Goal: Task Accomplishment & Management: Manage account settings

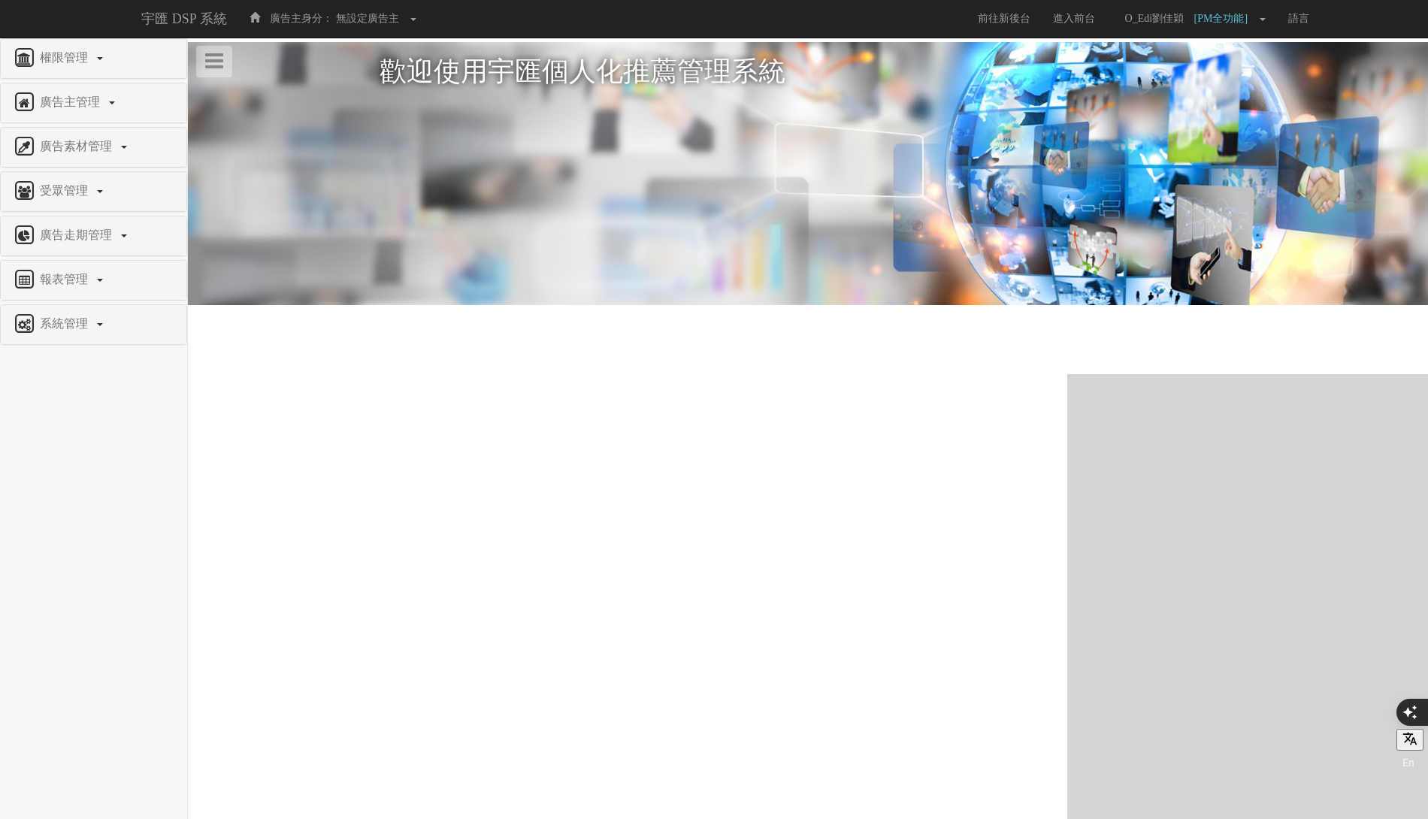
click at [102, 220] on div "廣告走期管理" at bounding box center [94, 236] width 186 height 39
click at [93, 236] on span "廣告走期管理" at bounding box center [77, 235] width 83 height 13
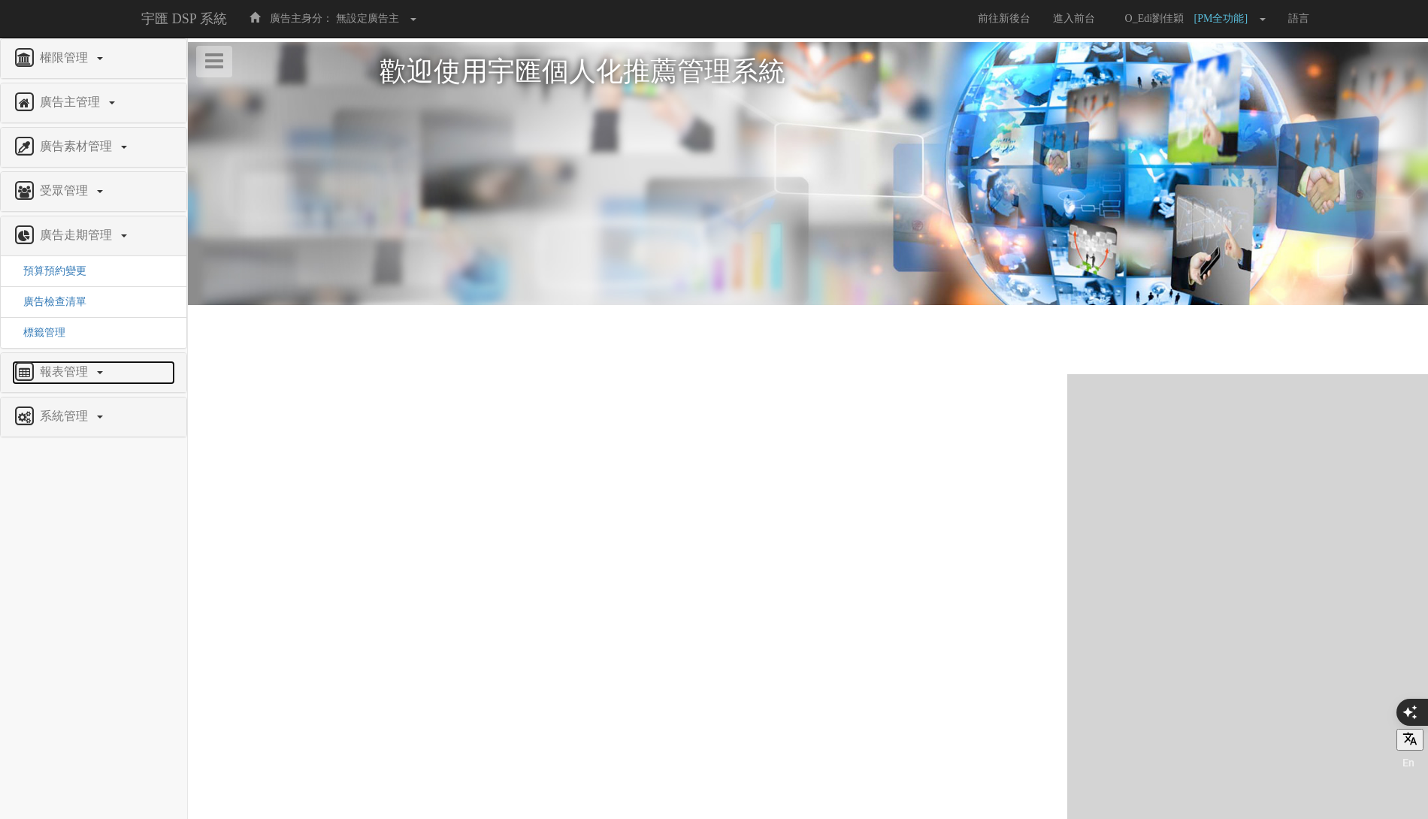
click at [63, 369] on span "報表管理" at bounding box center [65, 371] width 59 height 13
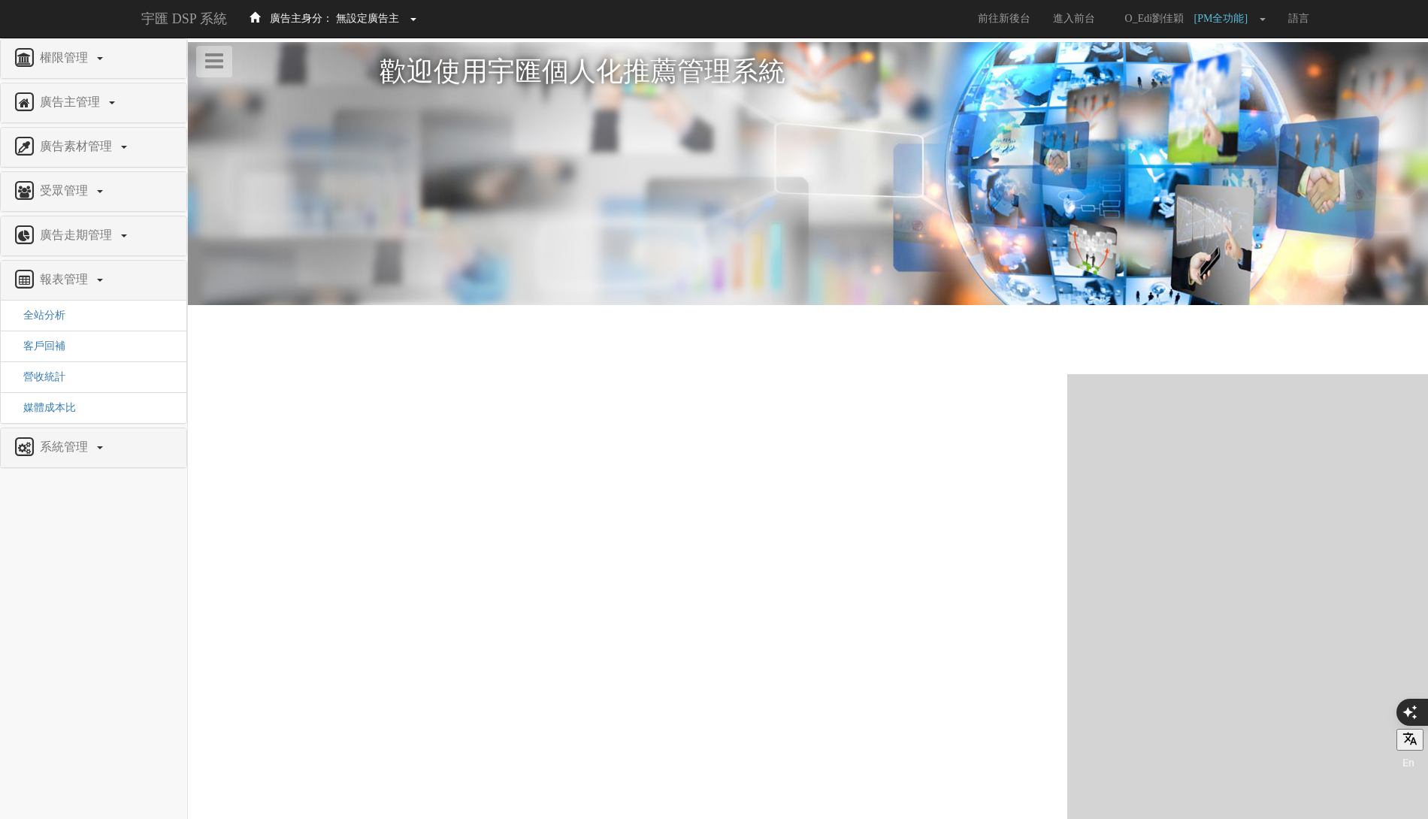
click at [345, 19] on span "無設定廣告主" at bounding box center [367, 18] width 63 height 11
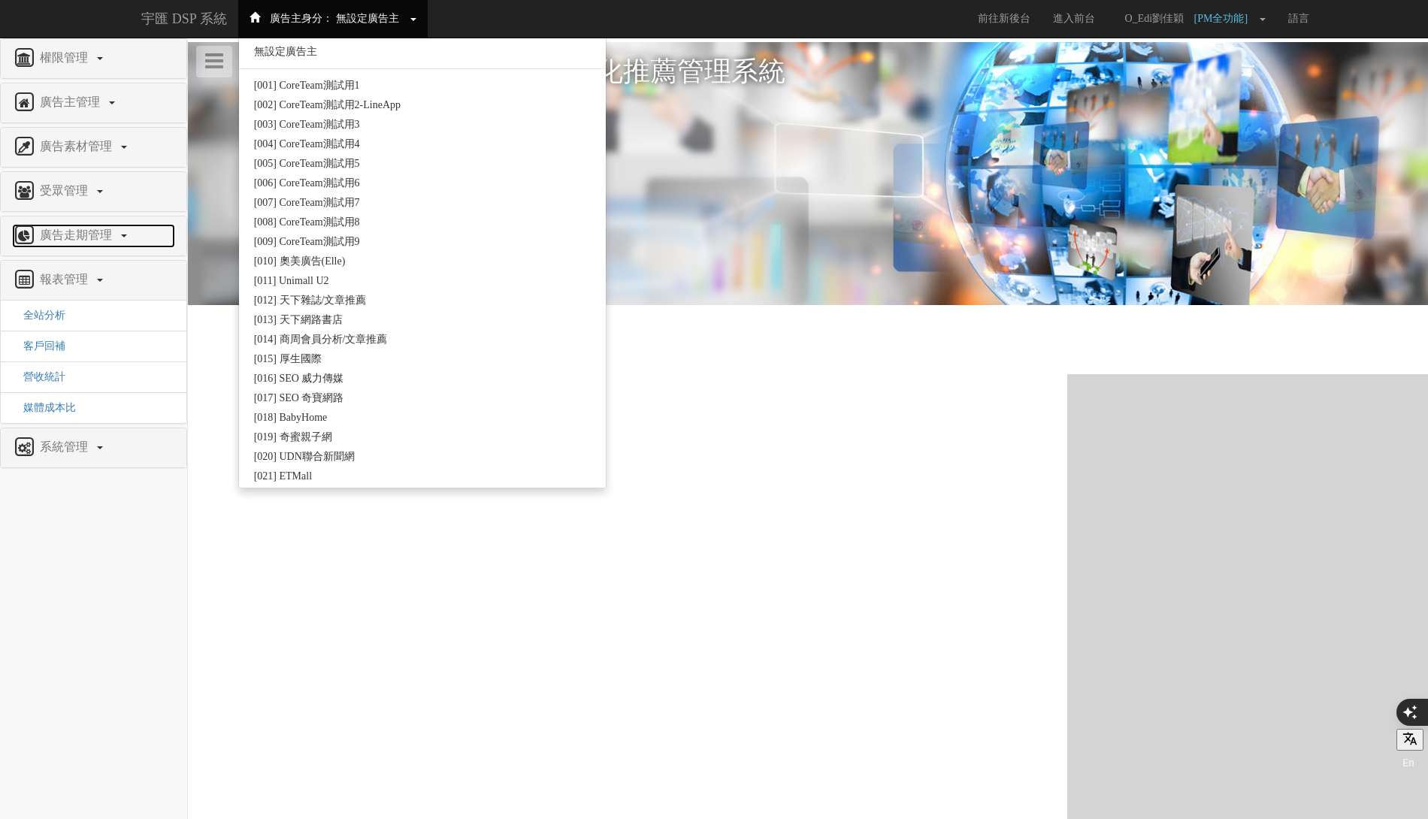
click at [69, 237] on span "廣告走期管理" at bounding box center [77, 235] width 83 height 13
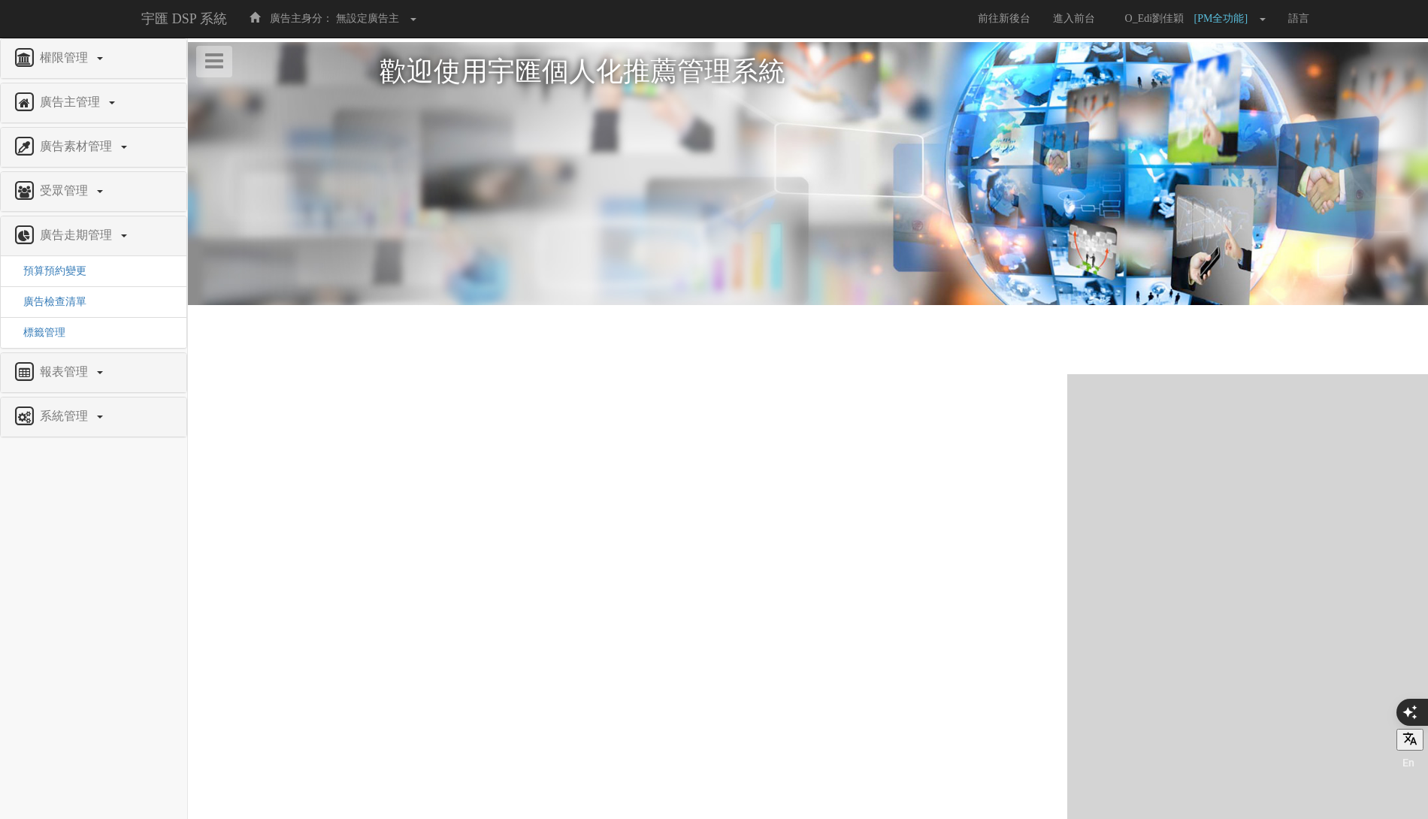
click at [77, 89] on div "廣告主管理" at bounding box center [94, 102] width 186 height 39
click at [76, 73] on div "權限管理" at bounding box center [94, 58] width 186 height 39
click at [76, 69] on link "權限管理" at bounding box center [93, 59] width 163 height 24
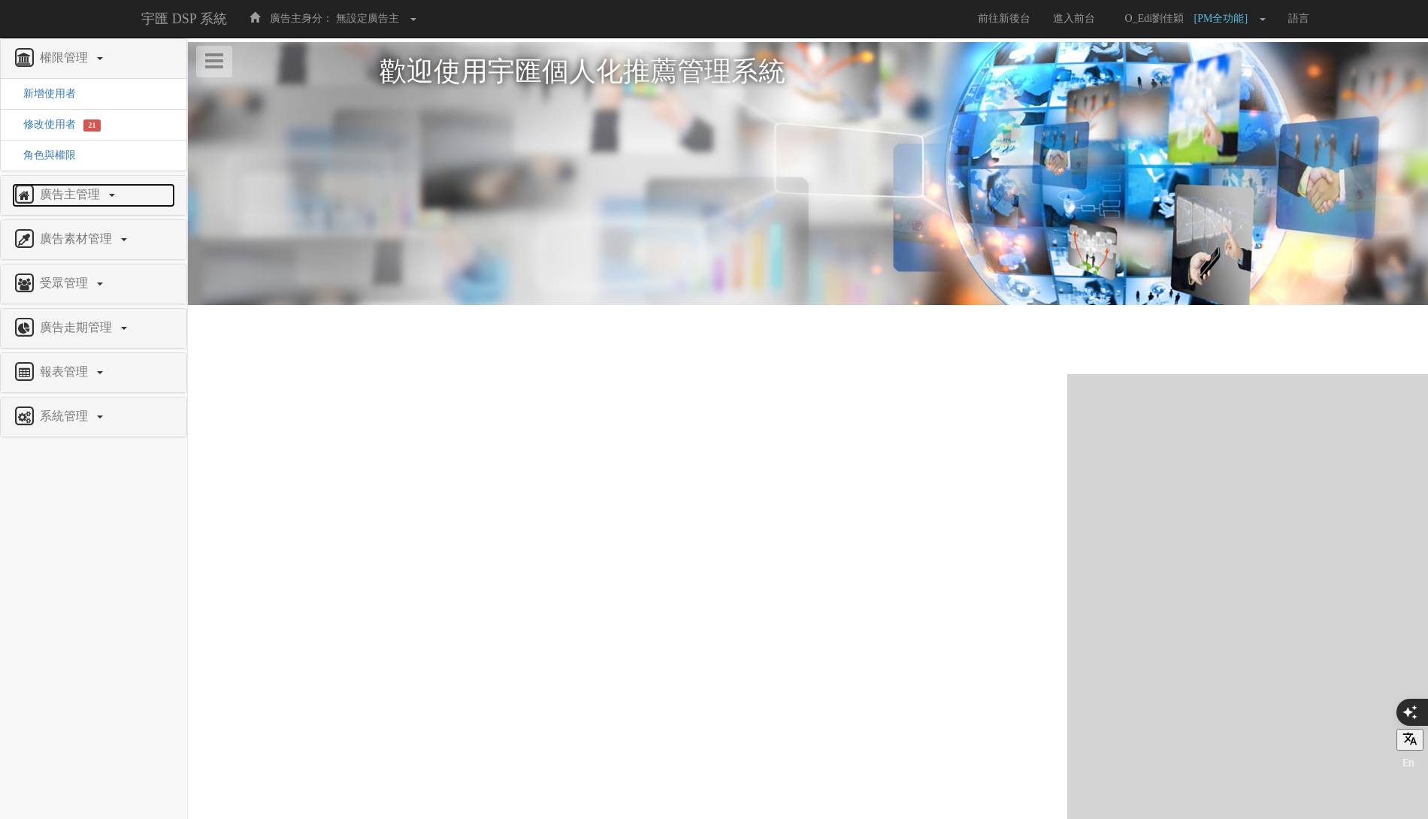
click at [75, 200] on link "廣告主管理" at bounding box center [93, 195] width 163 height 24
click at [59, 168] on span "修改廣告主" at bounding box center [44, 168] width 64 height 11
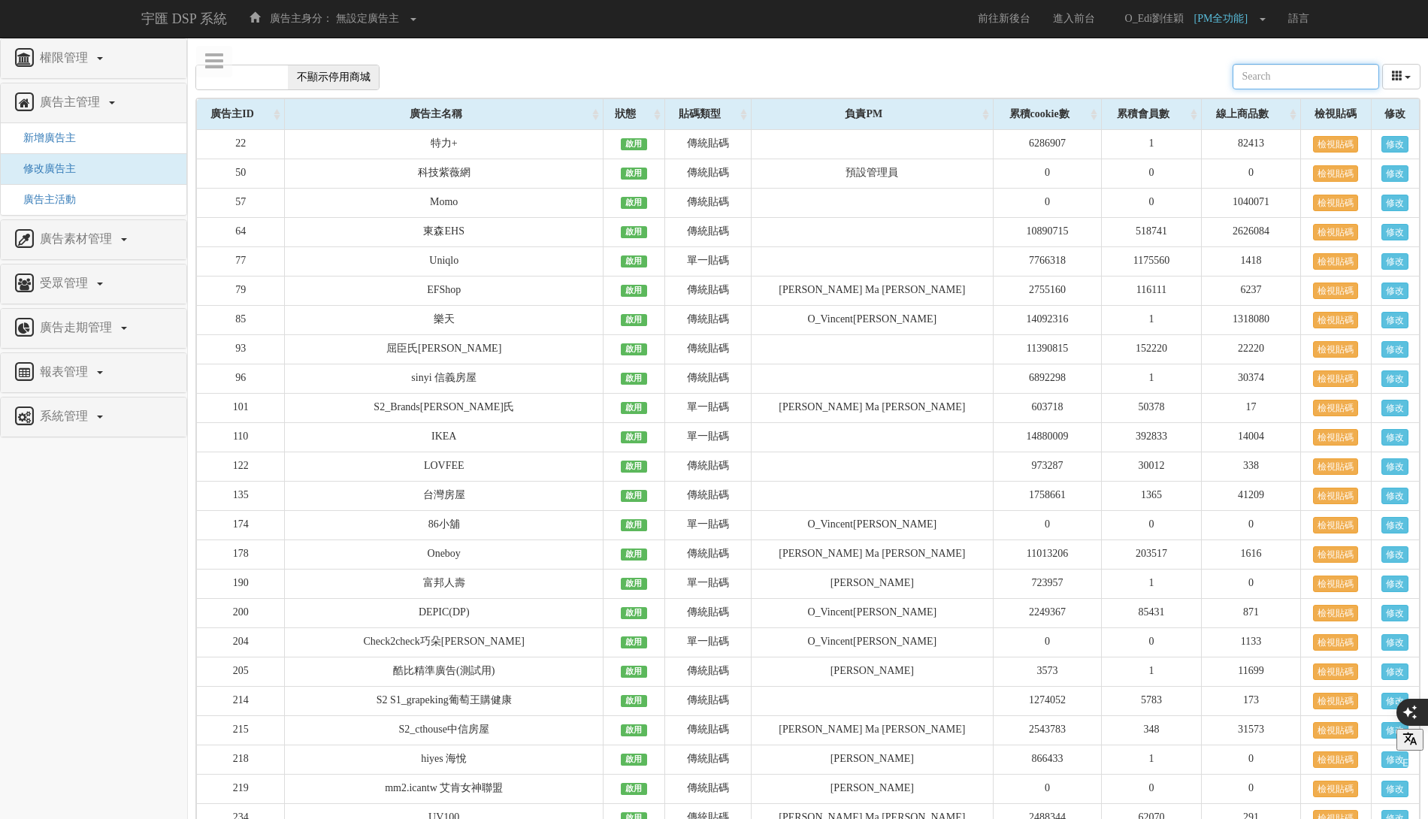
click at [1310, 68] on input "text" at bounding box center [1306, 77] width 147 height 26
type input "coupang"
